Goal: Information Seeking & Learning: Find specific fact

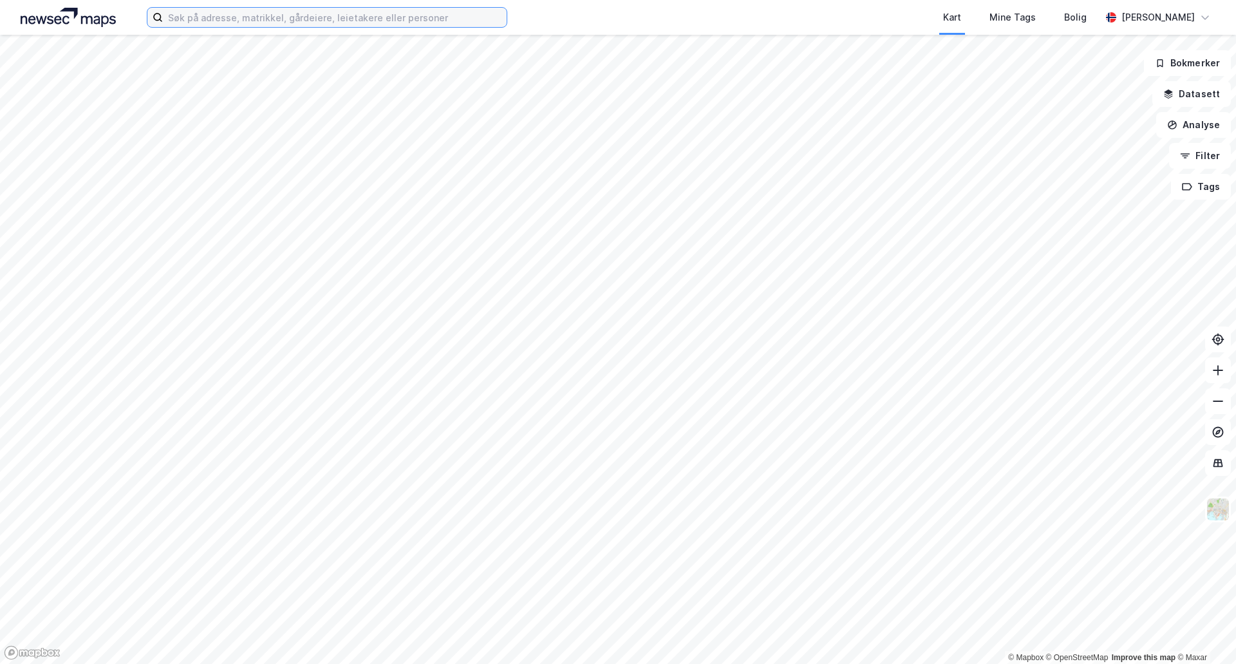
click at [395, 15] on input at bounding box center [335, 17] width 344 height 19
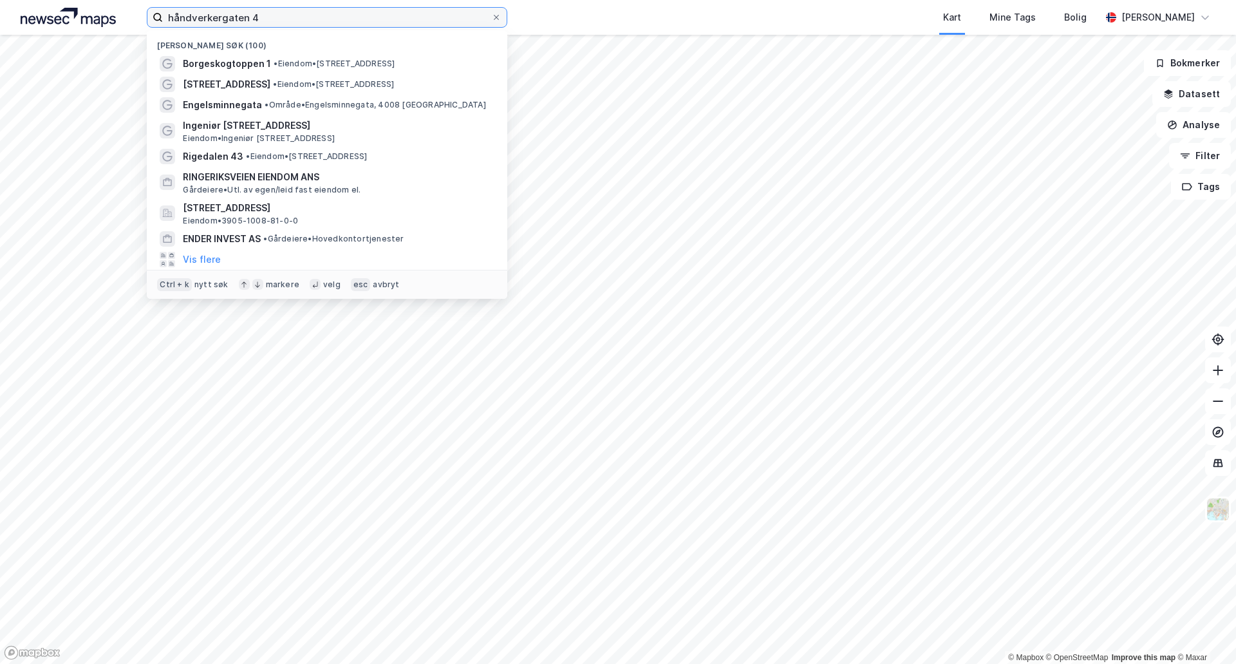
type input "håndverkergaten 4"
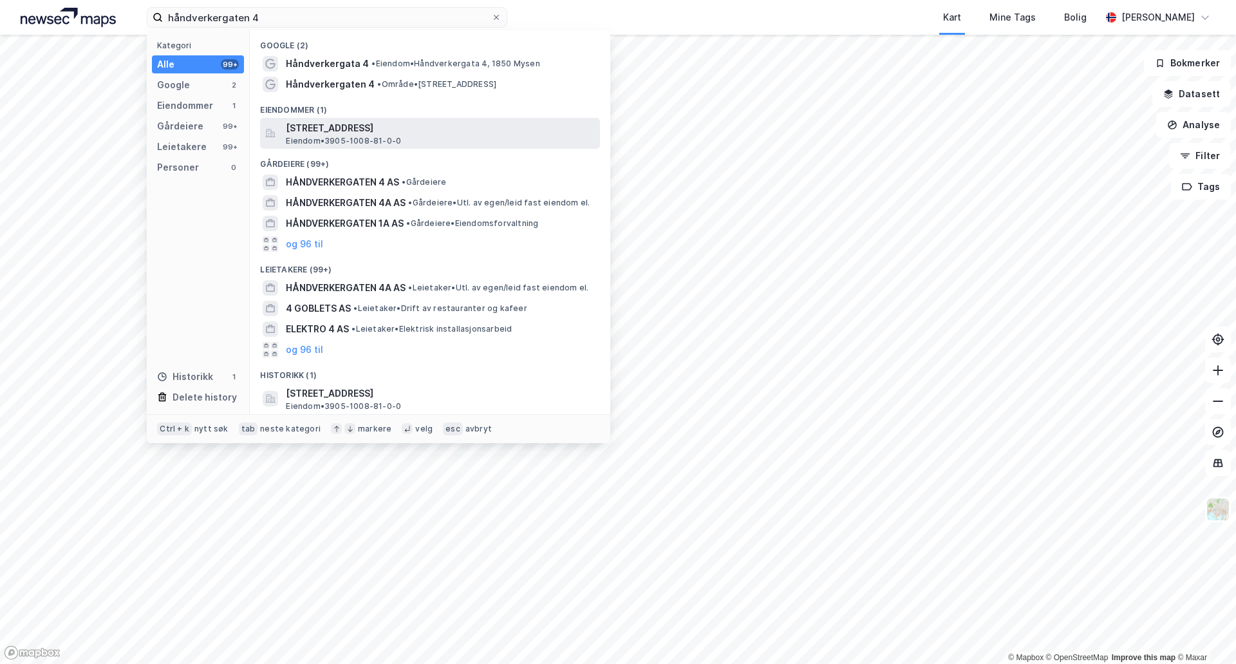
click at [317, 136] on span "Eiendom • 3905-1008-81-0-0" at bounding box center [343, 141] width 115 height 10
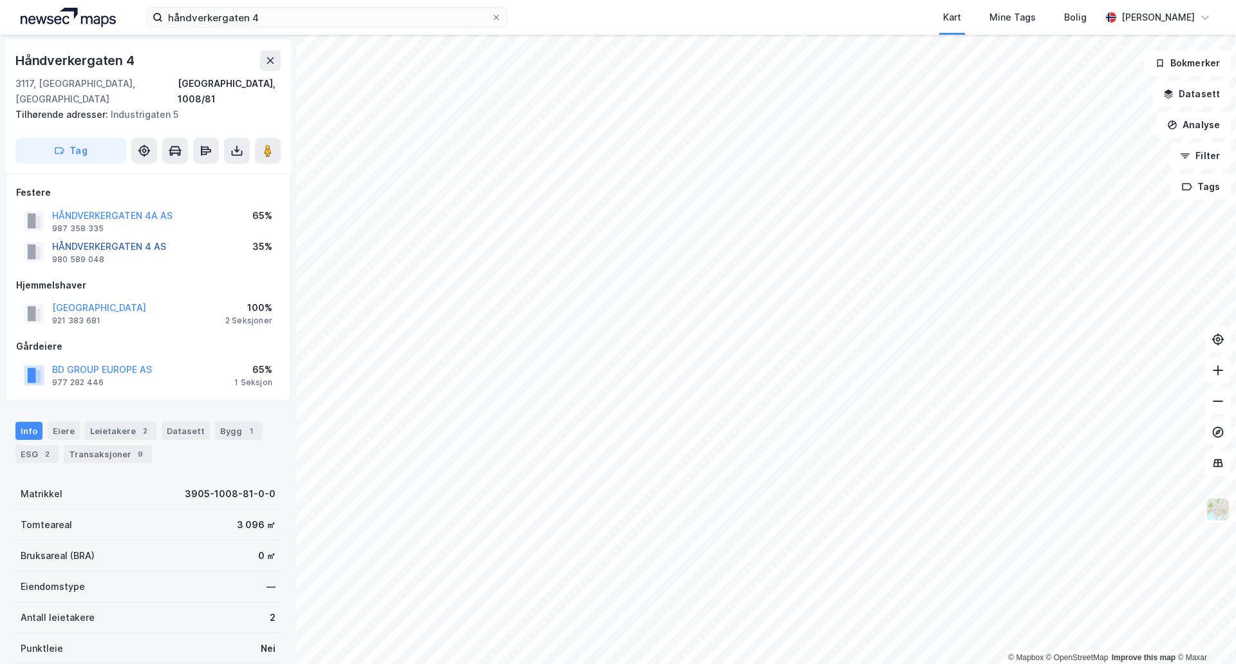
click at [0, 0] on button "HÅNDVERKERGATEN 4 AS" at bounding box center [0, 0] width 0 height 0
